Goal: Information Seeking & Learning: Learn about a topic

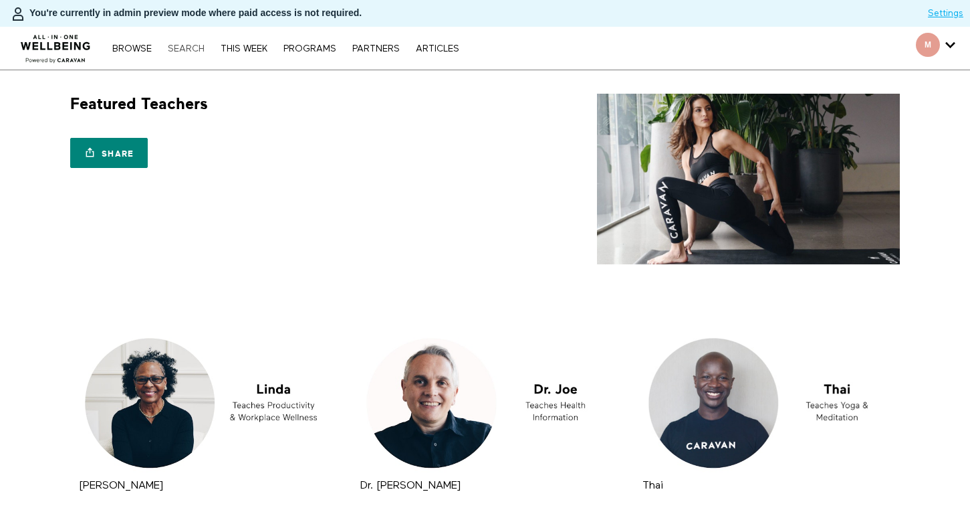
click at [198, 46] on link "Search" at bounding box center [186, 48] width 50 height 9
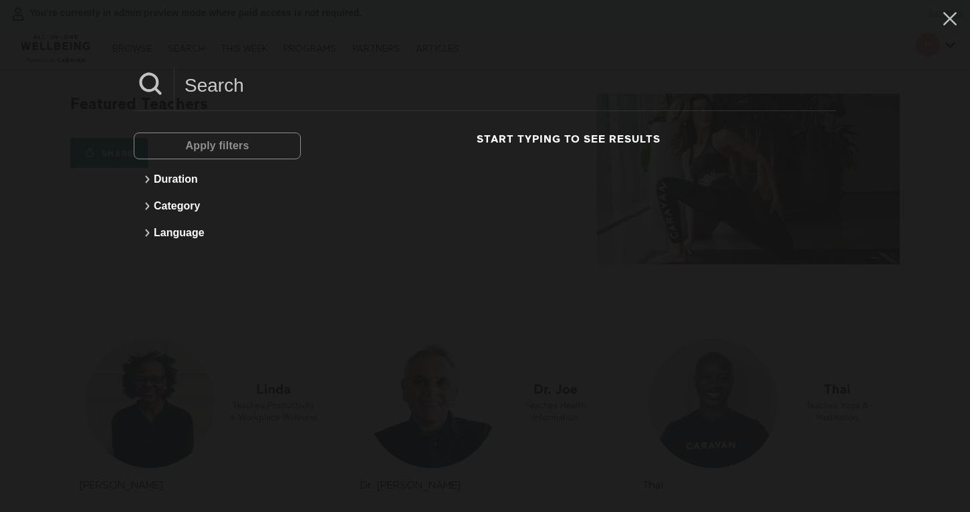
click at [300, 90] on input at bounding box center [506, 85] width 662 height 37
paste input "[PERSON_NAME]'[PERSON_NAME]"
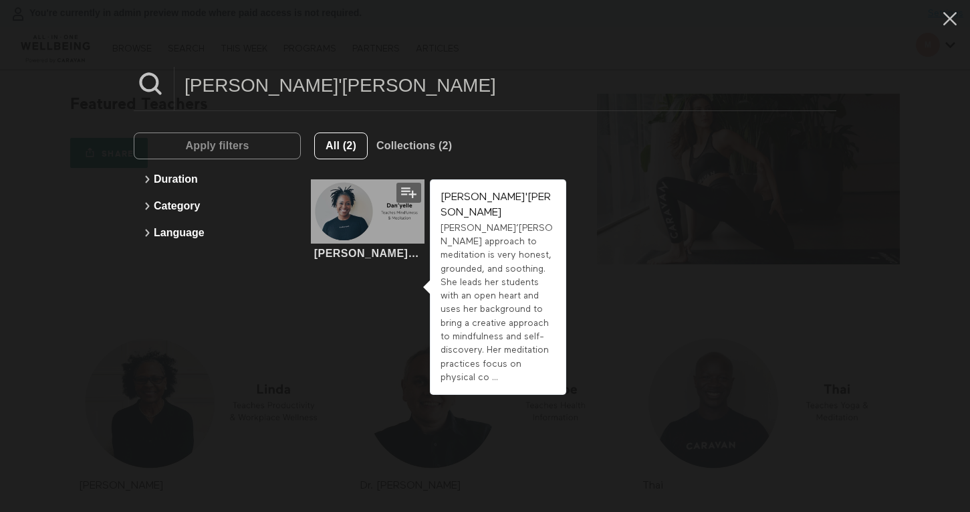
type input "[PERSON_NAME]'[PERSON_NAME]"
click at [362, 221] on div at bounding box center [367, 211] width 113 height 64
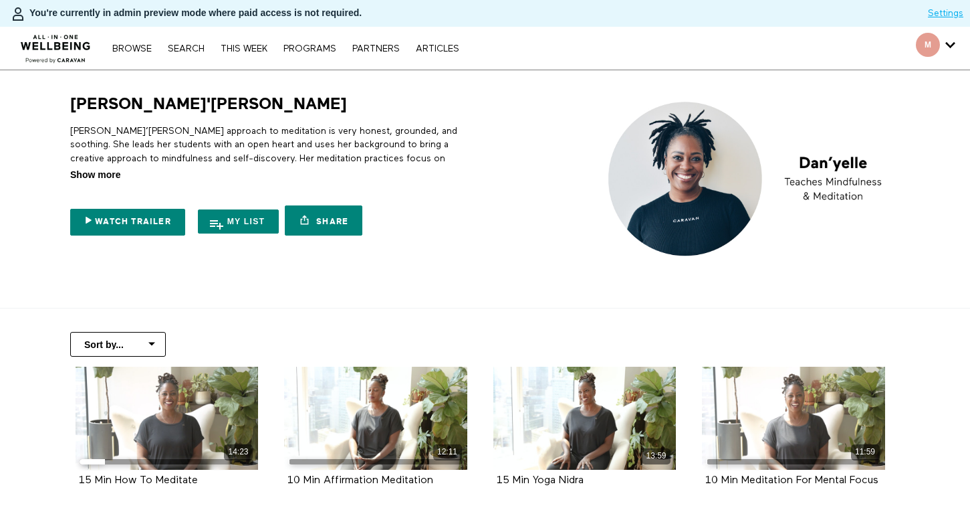
click at [110, 176] on span "Show more" at bounding box center [95, 175] width 50 height 14
click at [0, 0] on input "Show more Show less" at bounding box center [0, 0] width 0 height 0
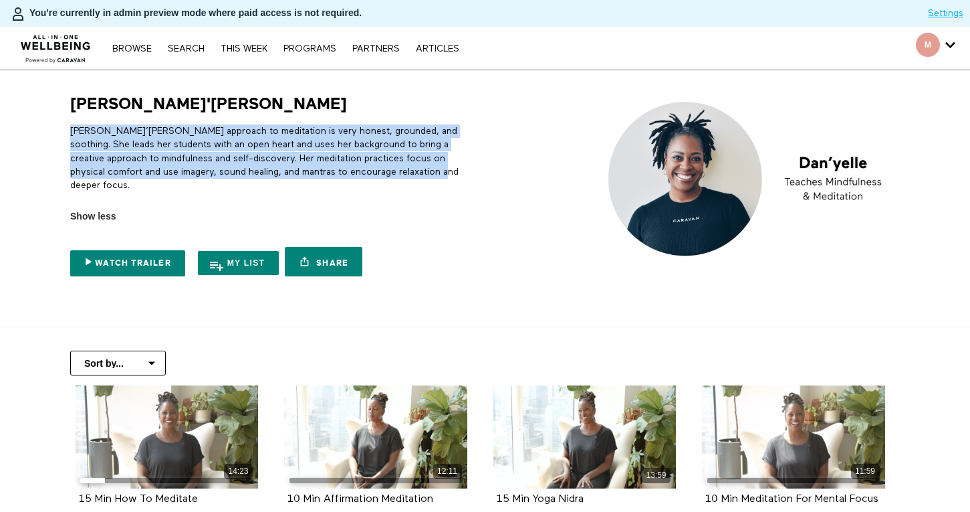
drag, startPoint x: 411, startPoint y: 173, endPoint x: 40, endPoint y: 125, distance: 374.3
click at [40, 125] on section "Dan'yelle Dan’yelle’s approach to meditation is very honest, grounded, and soot…" at bounding box center [485, 198] width 970 height 257
copy p "Dan’yelle’s approach to meditation is very honest, grounded, and soothing. She …"
click at [200, 45] on link "Search" at bounding box center [186, 48] width 50 height 9
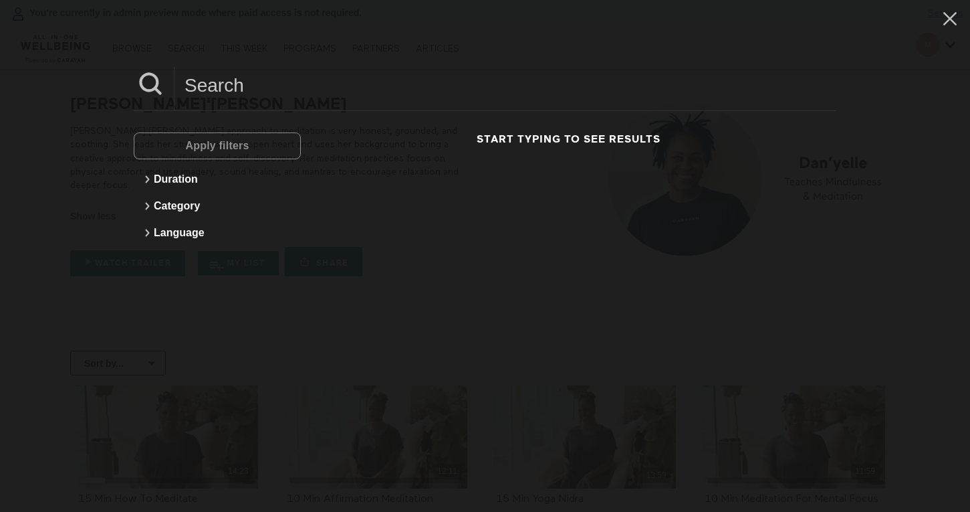
click at [253, 96] on input at bounding box center [506, 85] width 662 height 37
paste input "David"
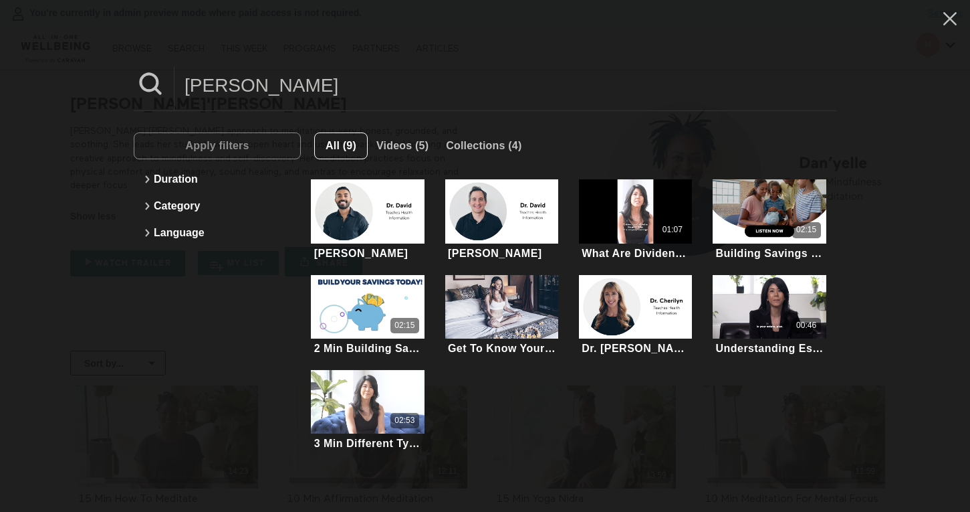
type input "David"
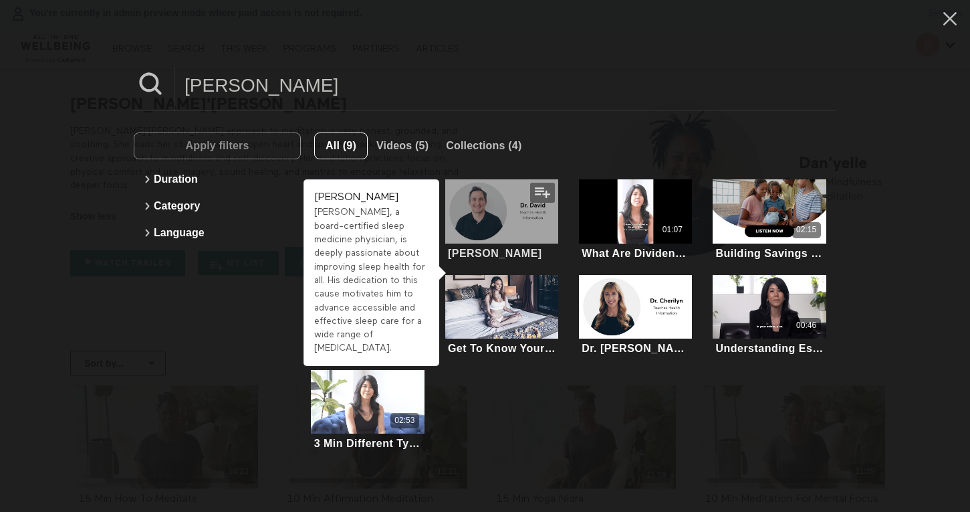
click at [493, 218] on div at bounding box center [501, 211] width 113 height 64
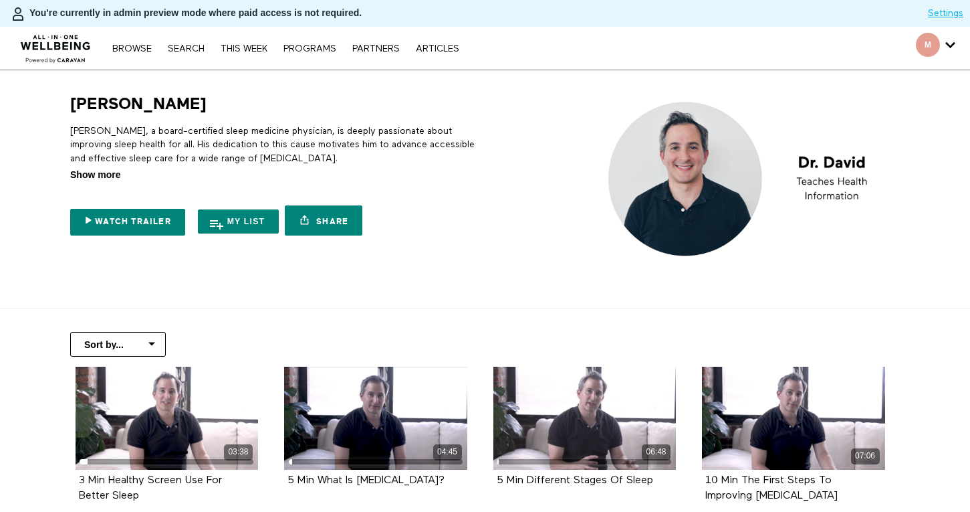
click at [117, 173] on span "Show more" at bounding box center [95, 175] width 50 height 14
click at [0, 0] on input "Show more Show less" at bounding box center [0, 0] width 0 height 0
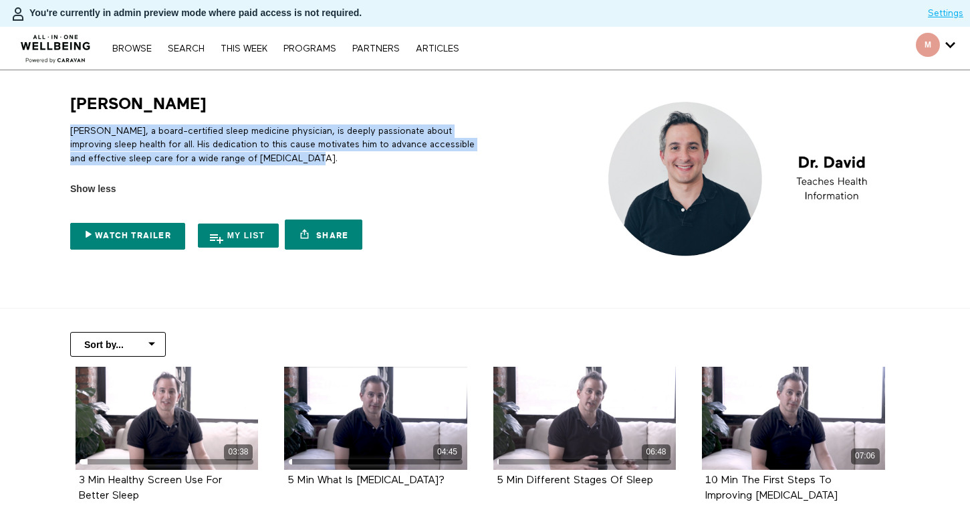
drag, startPoint x: 319, startPoint y: 158, endPoint x: 69, endPoint y: 124, distance: 252.4
click at [69, 124] on div "Dr. David Dr. David, a board-certified sleep medicine physician, is deeply pass…" at bounding box center [271, 175] width 418 height 162
copy p "Dr. David, a board-certified sleep medicine physician, is deeply passionate abo…"
click at [195, 49] on link "Search" at bounding box center [186, 48] width 50 height 9
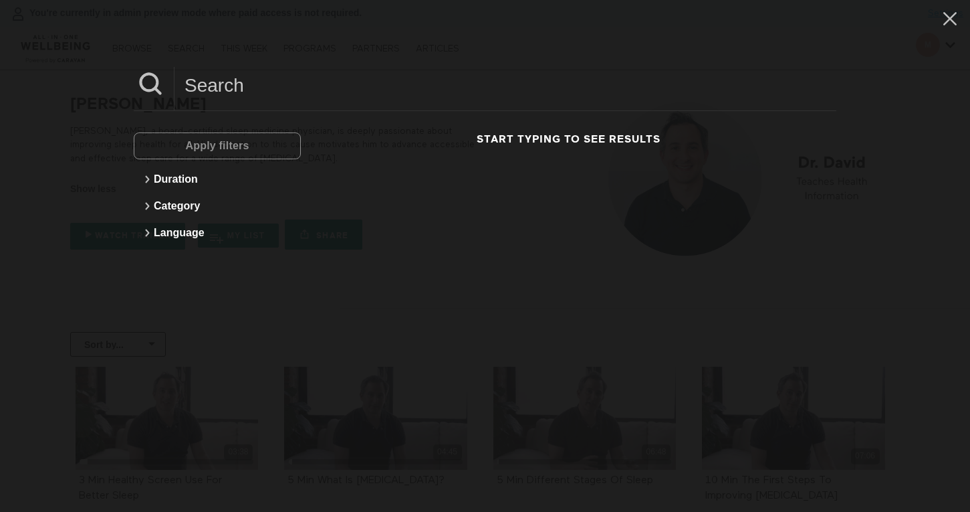
click at [411, 94] on input at bounding box center [506, 85] width 662 height 37
paste input "Diana"
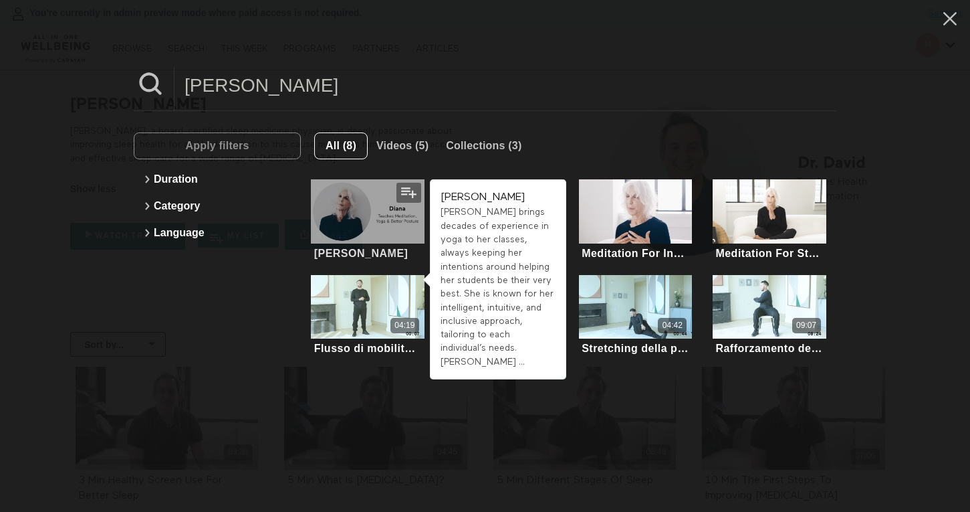
type input "Diana"
click at [366, 219] on div at bounding box center [367, 211] width 113 height 64
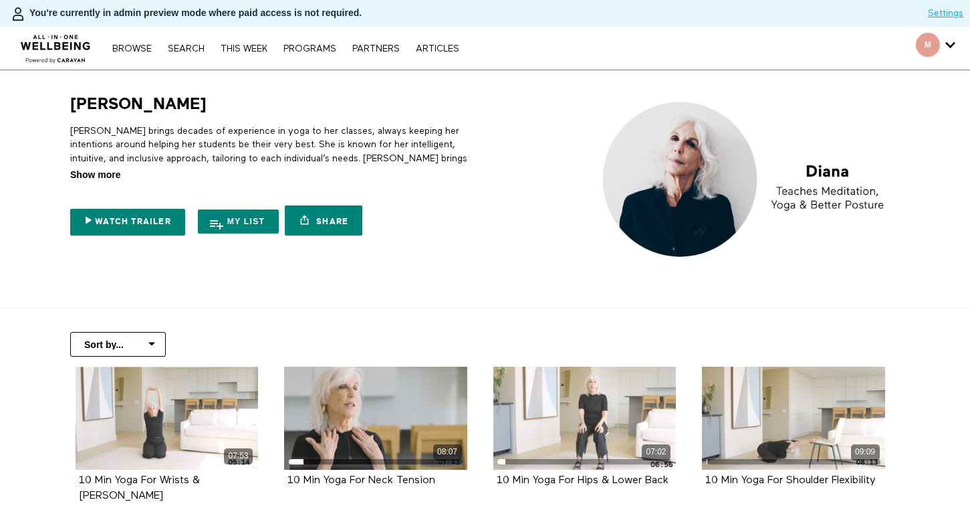
click at [88, 179] on span "Show more" at bounding box center [95, 175] width 50 height 14
click at [0, 0] on input "Show more Show less" at bounding box center [0, 0] width 0 height 0
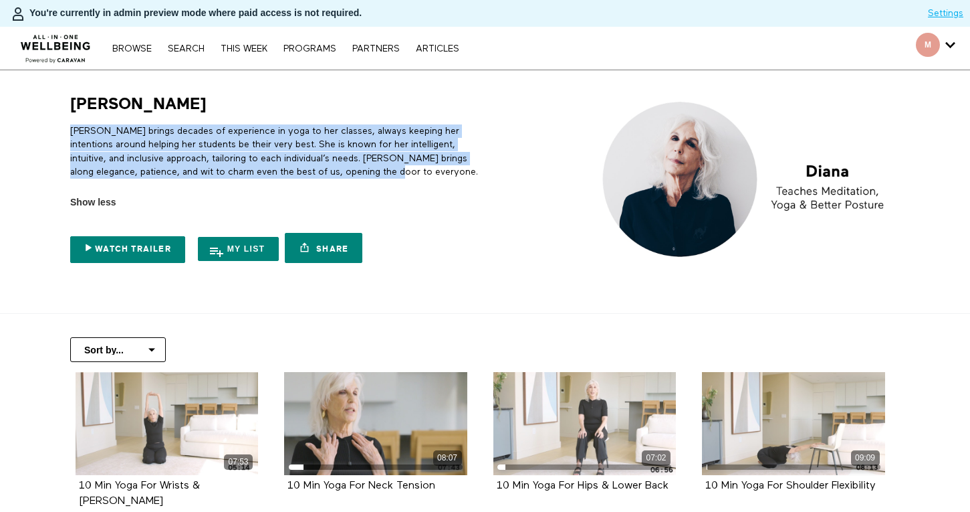
drag, startPoint x: 379, startPoint y: 169, endPoint x: 69, endPoint y: 134, distance: 312.3
click at [69, 134] on div "Diana Diana brings decades of experience in yoga to her classes, always keeping…" at bounding box center [271, 182] width 418 height 176
copy p "Diana brings decades of experience in yoga to her classes, always keeping her i…"
click at [198, 48] on link "Search" at bounding box center [186, 48] width 50 height 9
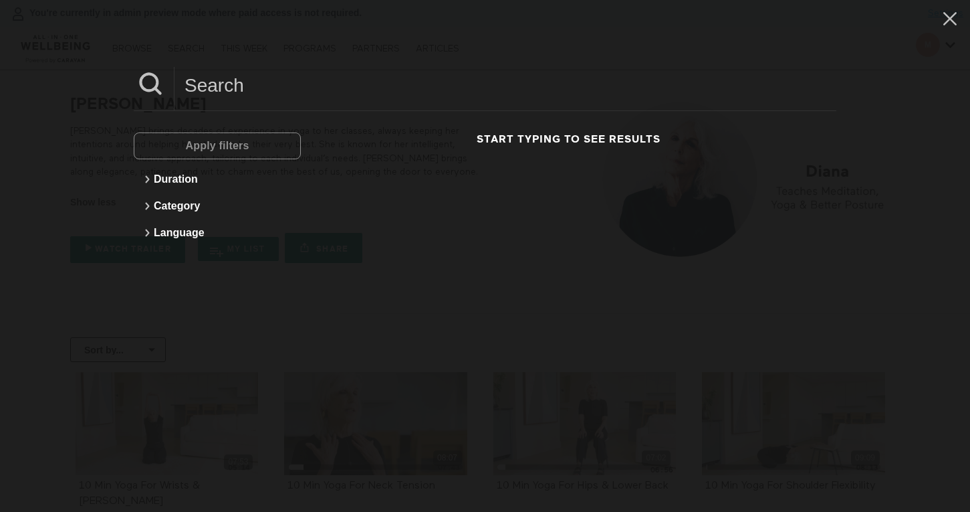
click at [350, 96] on input at bounding box center [506, 85] width 662 height 37
paste input "Dr. Joe"
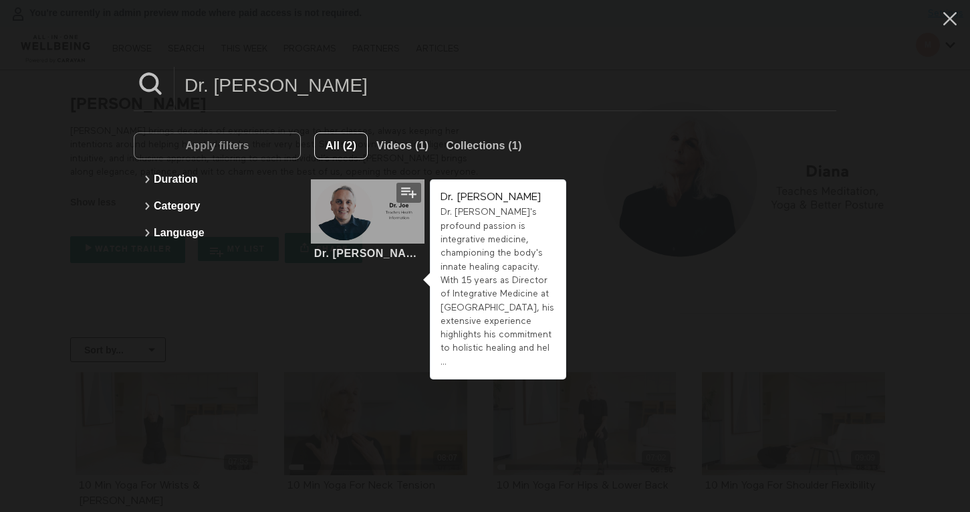
type input "Dr. Joe"
click at [336, 220] on div at bounding box center [367, 211] width 113 height 64
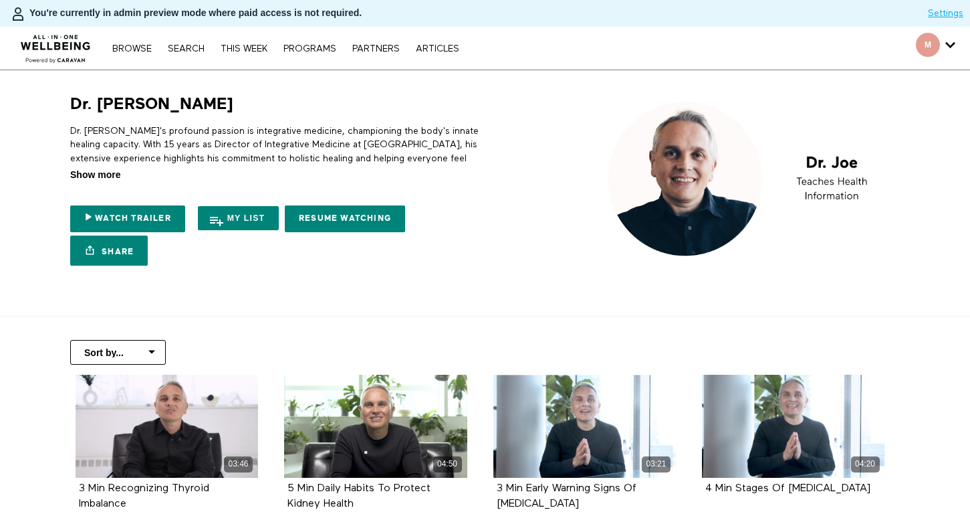
click at [99, 173] on span "Show more" at bounding box center [95, 175] width 50 height 14
click at [0, 0] on input "Show more Show less" at bounding box center [0, 0] width 0 height 0
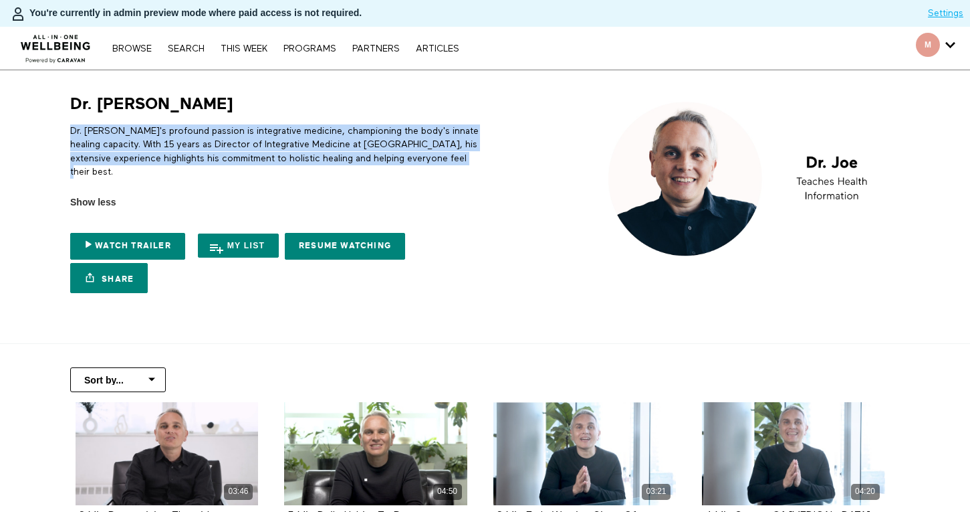
drag, startPoint x: 475, startPoint y: 155, endPoint x: 58, endPoint y: 136, distance: 417.7
click at [58, 136] on div "Dr. [PERSON_NAME] Dr. [PERSON_NAME]'s profound passion is integrative medicine,…" at bounding box center [272, 197] width 428 height 206
copy p "Dr. [PERSON_NAME]'s profound passion is integrative medicine, championing the b…"
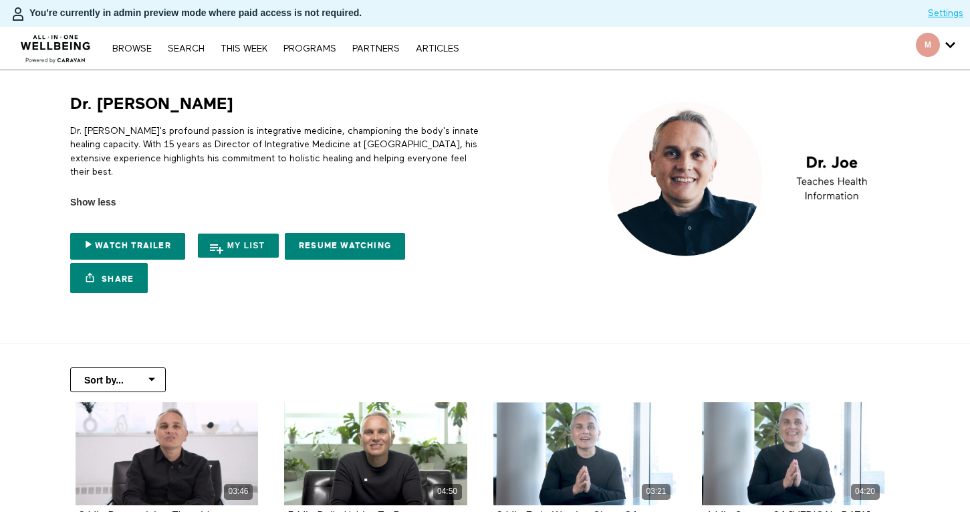
click at [186, 41] on nav "Browse Search THIS WEEK PROGRAMS PARTNERS ARTICLES Account settings Manage Subs…" at bounding box center [286, 47] width 360 height 13
click at [186, 45] on link "Search" at bounding box center [186, 48] width 50 height 9
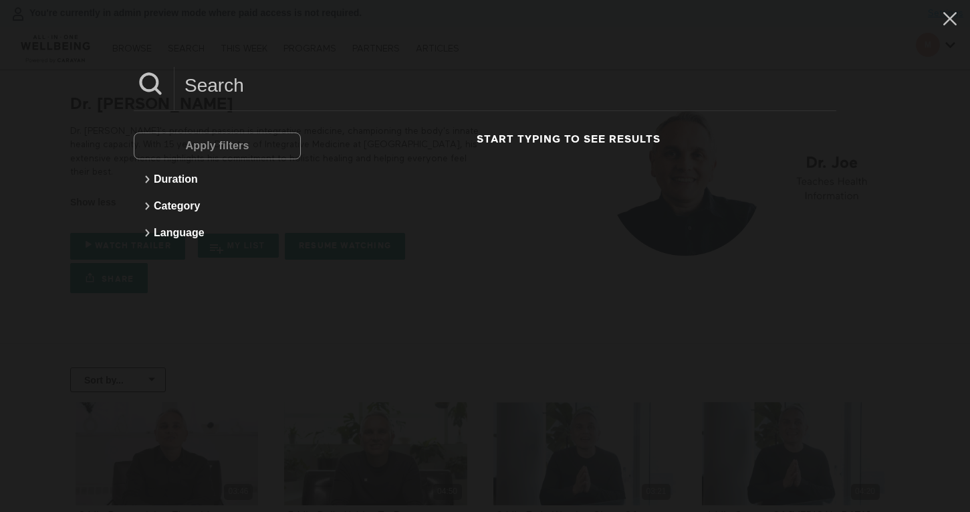
click at [211, 85] on input at bounding box center [506, 85] width 662 height 37
paste input "Dr. Julia"
drag, startPoint x: 225, startPoint y: 91, endPoint x: 357, endPoint y: 91, distance: 132.4
click at [357, 91] on input "Dr. Julia" at bounding box center [506, 85] width 662 height 37
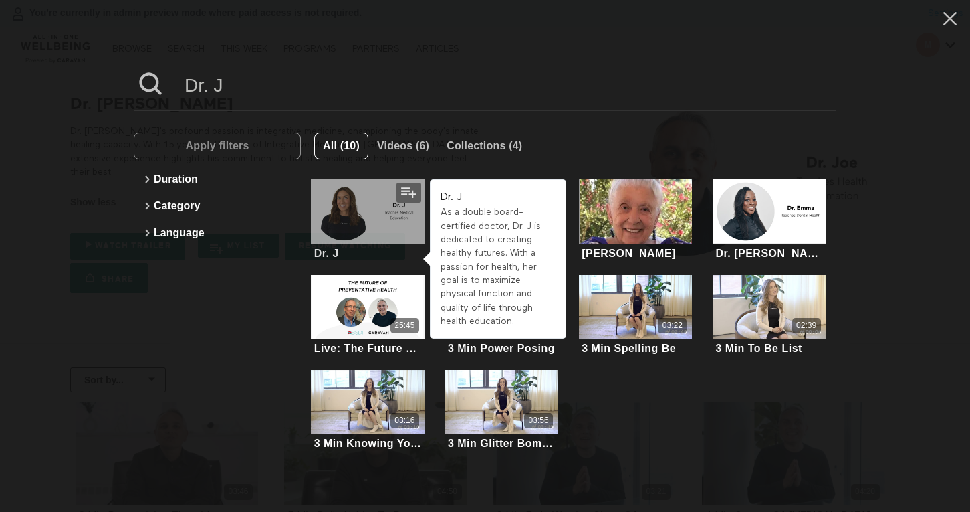
type input "Dr. J"
click at [385, 220] on div at bounding box center [367, 211] width 113 height 64
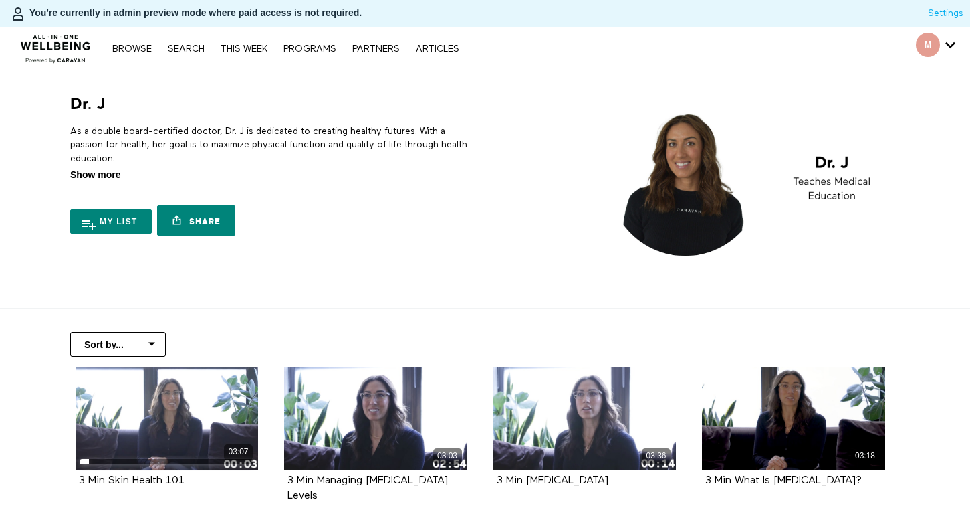
click at [114, 172] on span "Show more" at bounding box center [95, 175] width 50 height 14
click at [0, 0] on input "Show more Show less" at bounding box center [0, 0] width 0 height 0
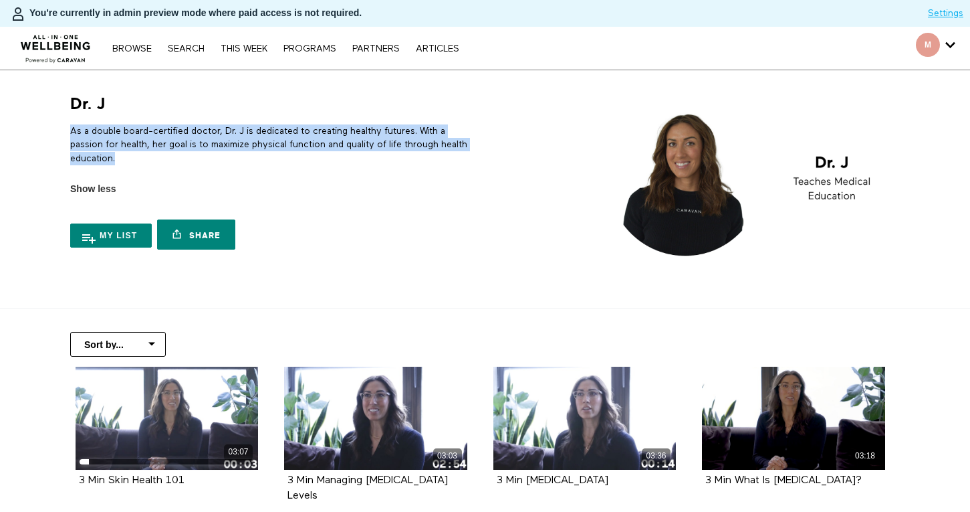
drag, startPoint x: 125, startPoint y: 158, endPoint x: 65, endPoint y: 136, distance: 64.3
click at [65, 136] on div "Dr. J As a double board-certified doctor, Dr. J is dedicated to creating health…" at bounding box center [271, 175] width 418 height 162
copy p "As a double board-certified doctor, Dr. J is dedicated to creating healthy futu…"
click at [182, 52] on link "Search" at bounding box center [186, 48] width 50 height 9
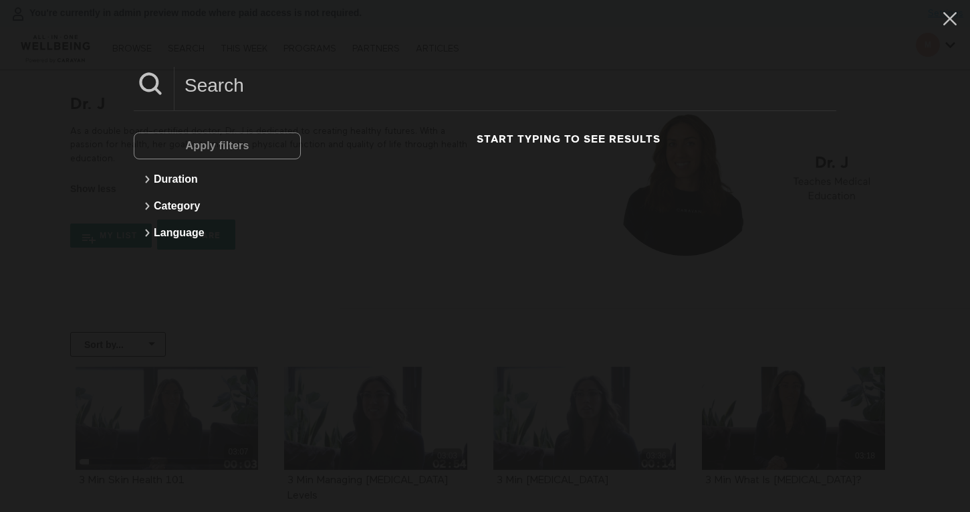
click at [257, 87] on input at bounding box center [506, 85] width 662 height 37
paste input "[PERSON_NAME]"
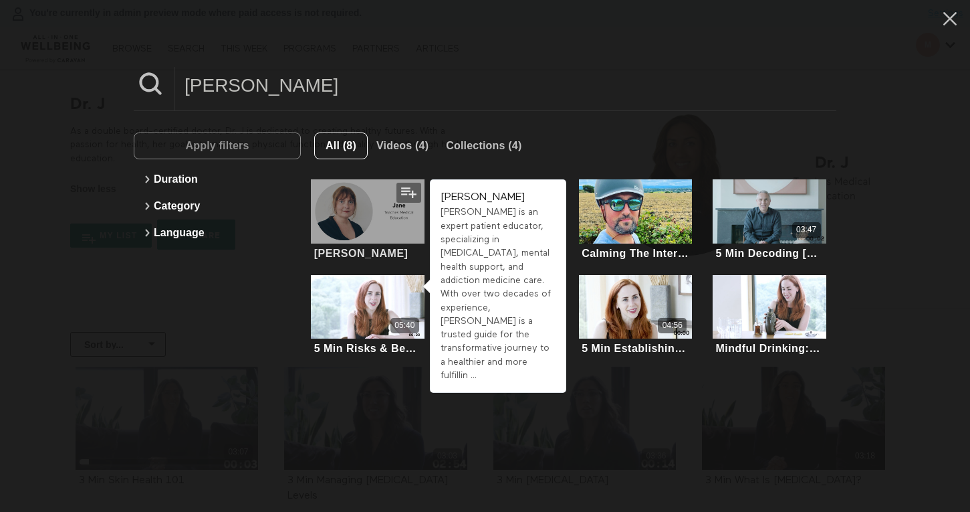
type input "[PERSON_NAME]"
click at [361, 224] on div at bounding box center [367, 211] width 113 height 64
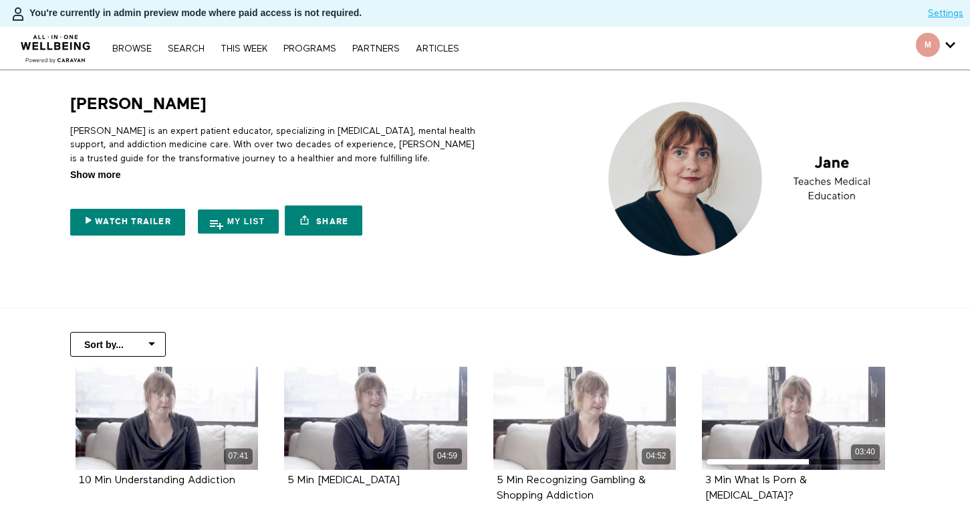
click at [108, 174] on span "Show more" at bounding box center [95, 175] width 50 height 14
click at [0, 0] on input "Show more Show less" at bounding box center [0, 0] width 0 height 0
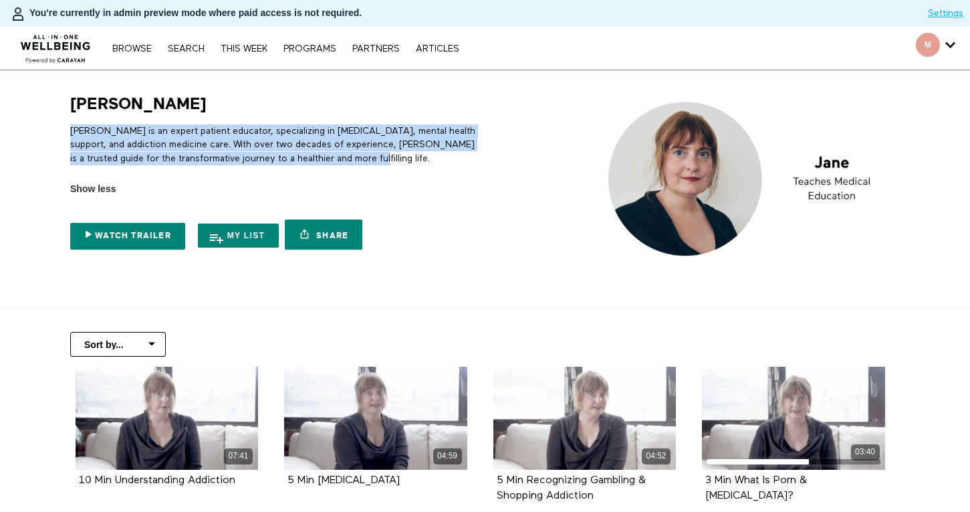
drag, startPoint x: 359, startPoint y: 158, endPoint x: 63, endPoint y: 126, distance: 297.9
click at [63, 126] on div "[PERSON_NAME] [PERSON_NAME] is an expert patient educator, specializing in [MED…" at bounding box center [271, 175] width 418 height 162
copy p "[PERSON_NAME] is an expert patient educator, specializing in [MEDICAL_DATA], me…"
click at [203, 47] on link "Search" at bounding box center [186, 48] width 50 height 9
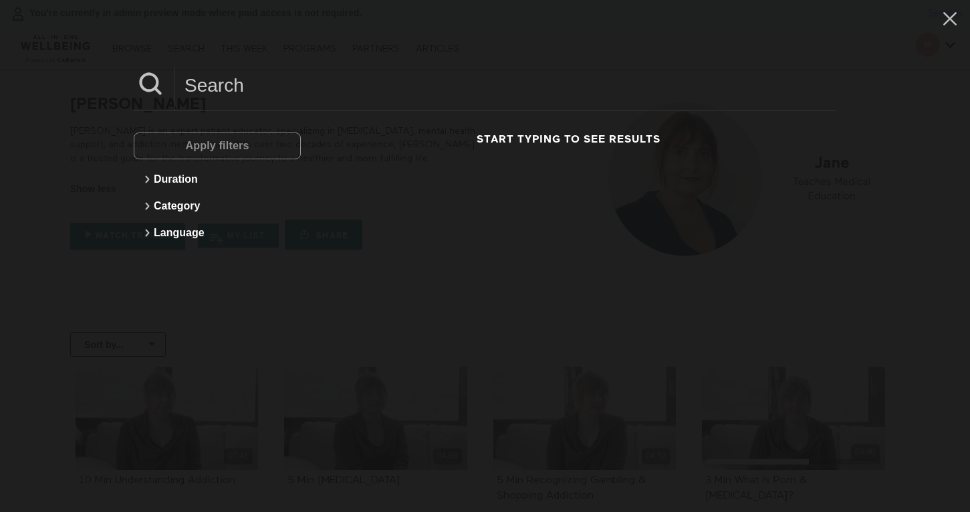
click at [257, 76] on input at bounding box center [506, 85] width 662 height 37
paste input "[PERSON_NAME]"
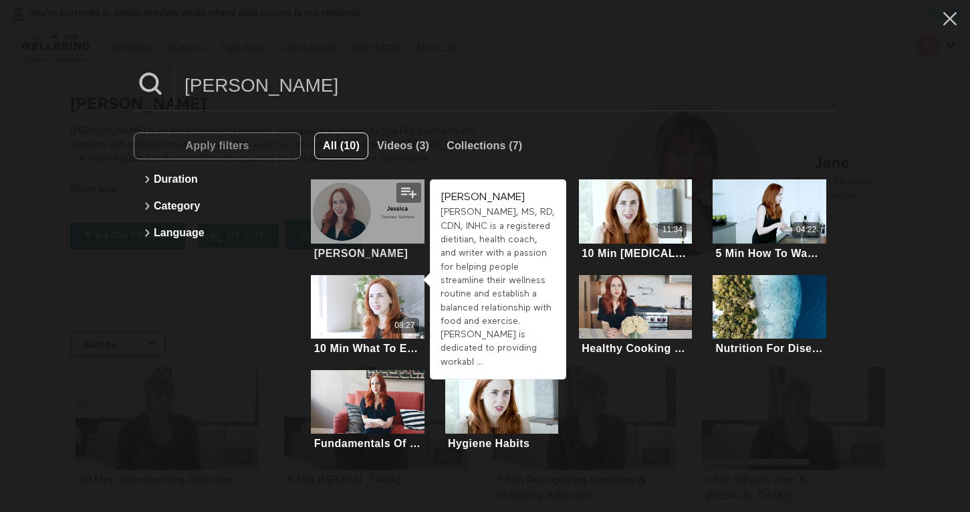
type input "[PERSON_NAME]"
click at [395, 230] on div at bounding box center [367, 211] width 113 height 64
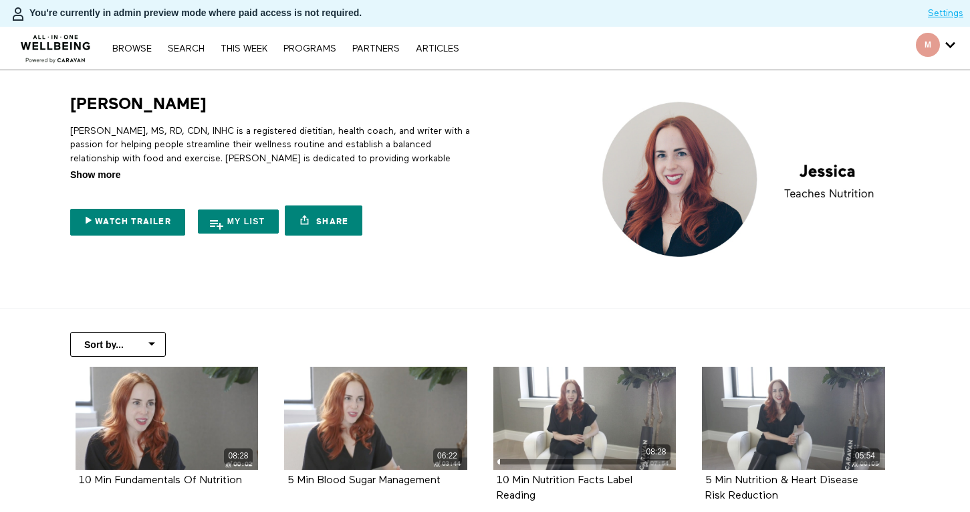
click at [90, 177] on span "Show more" at bounding box center [95, 175] width 50 height 14
click at [0, 0] on input "Show more Show less" at bounding box center [0, 0] width 0 height 0
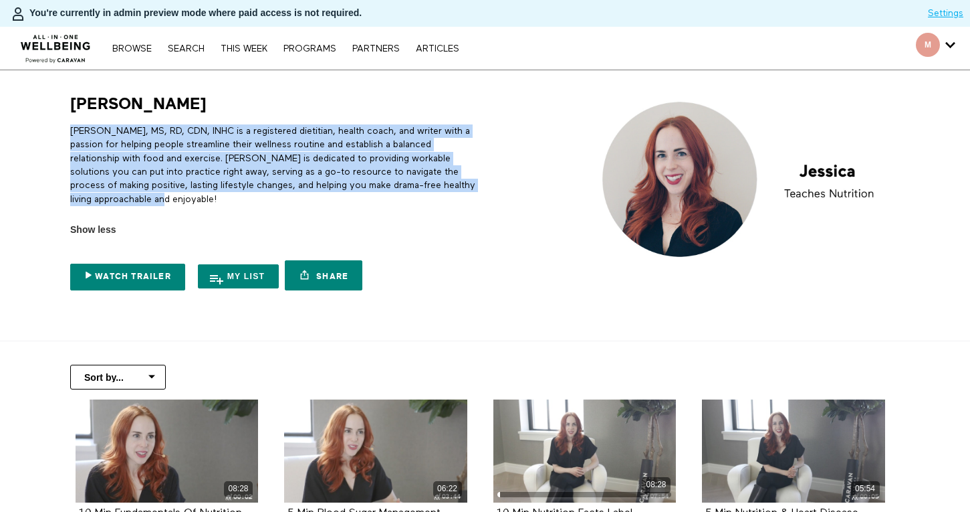
drag, startPoint x: 121, startPoint y: 195, endPoint x: 47, endPoint y: 123, distance: 103.6
click at [47, 123] on section "[PERSON_NAME] [PERSON_NAME], MS, RD, CDN, INHC is a registered dietitian, healt…" at bounding box center [485, 205] width 970 height 271
copy p "[PERSON_NAME], MS, RD, CDN, INHC is a registered dietitian, health coach, and w…"
